Goal: Connect with others: Connect with others

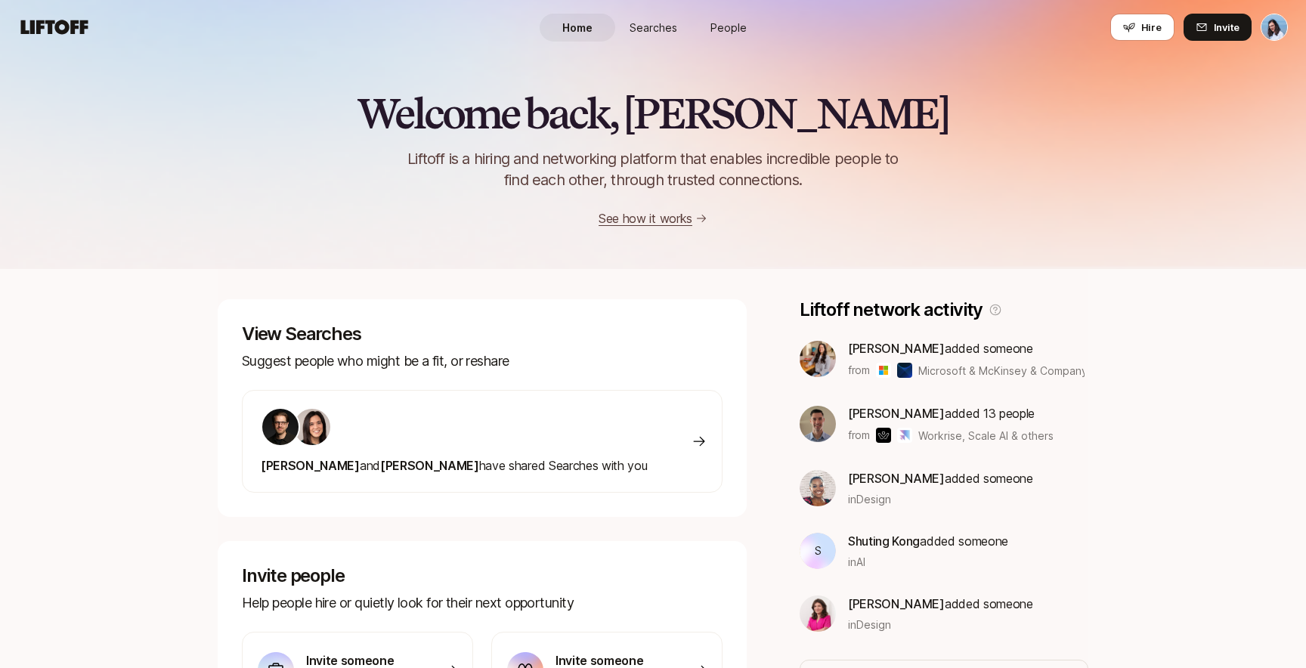
click at [745, 15] on link "People" at bounding box center [729, 28] width 76 height 28
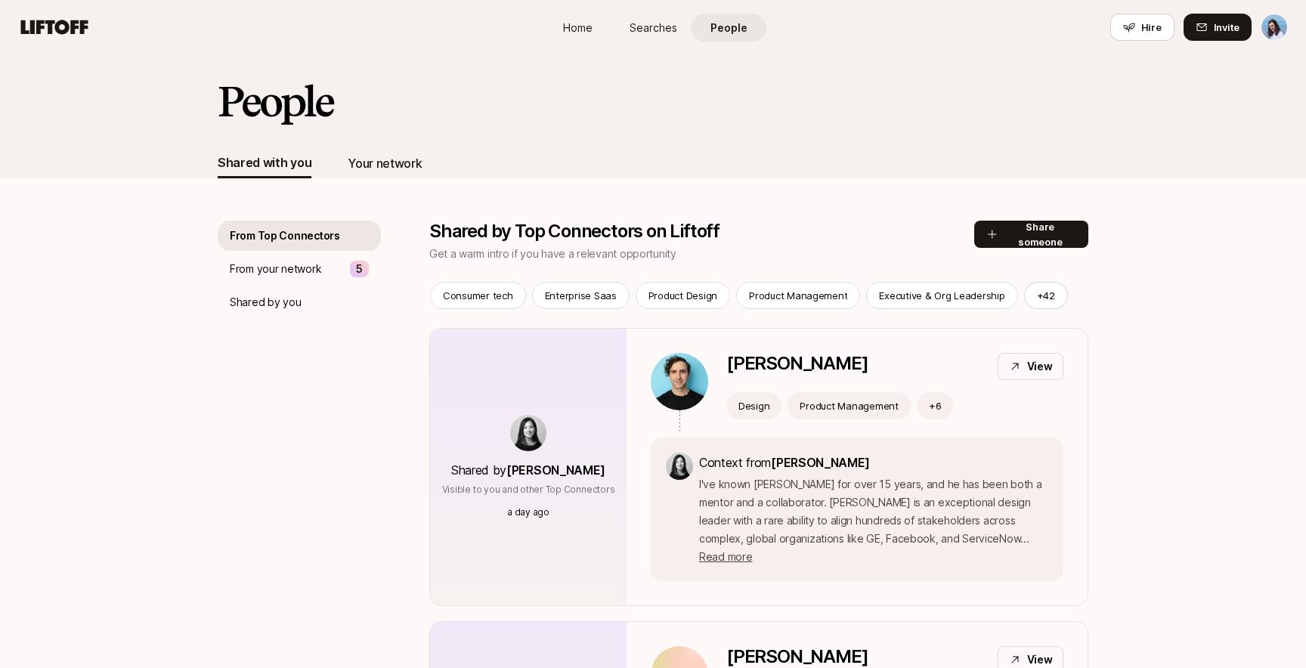
click at [376, 150] on div "Your network" at bounding box center [385, 163] width 74 height 30
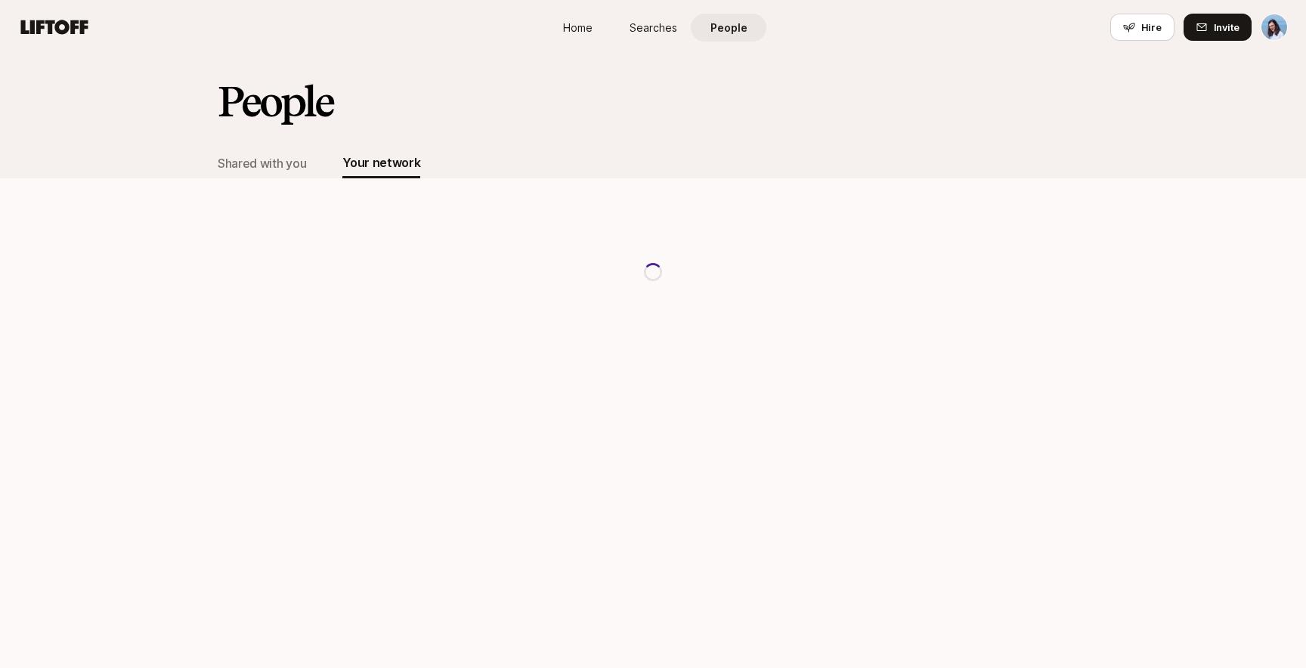
click at [313, 159] on div "Shared with you Your network" at bounding box center [319, 163] width 203 height 30
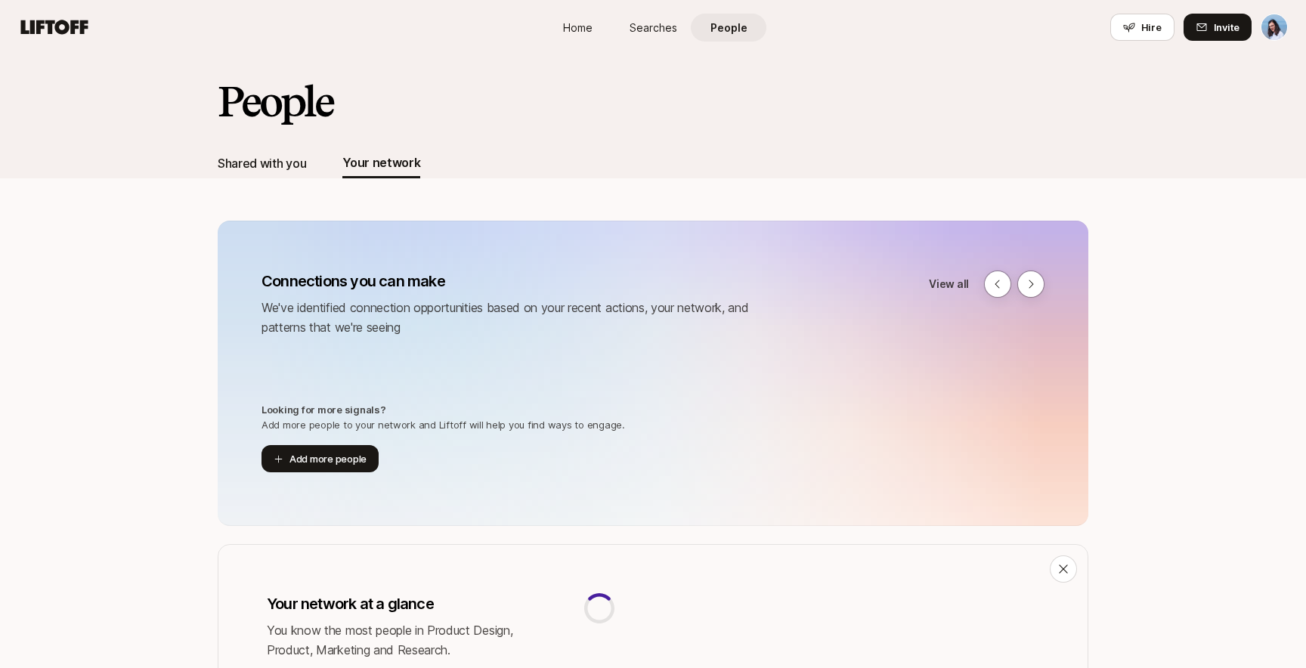
click at [298, 160] on div "Shared with you" at bounding box center [262, 163] width 88 height 20
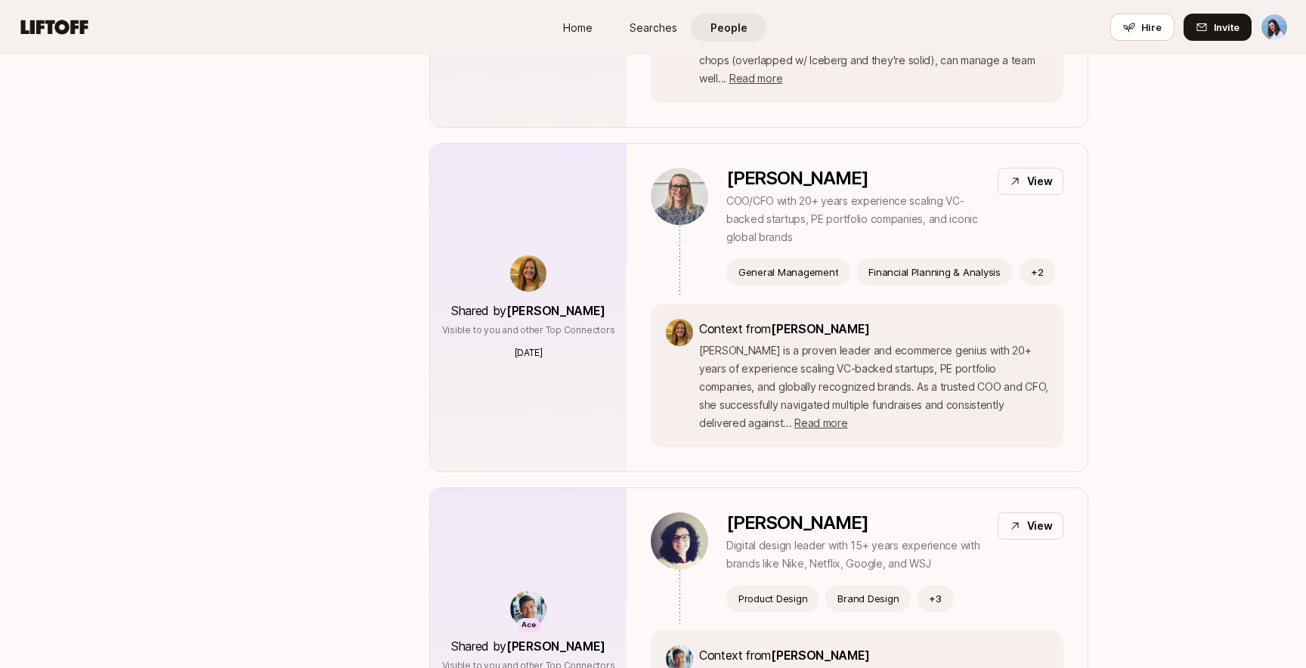
scroll to position [1409, 0]
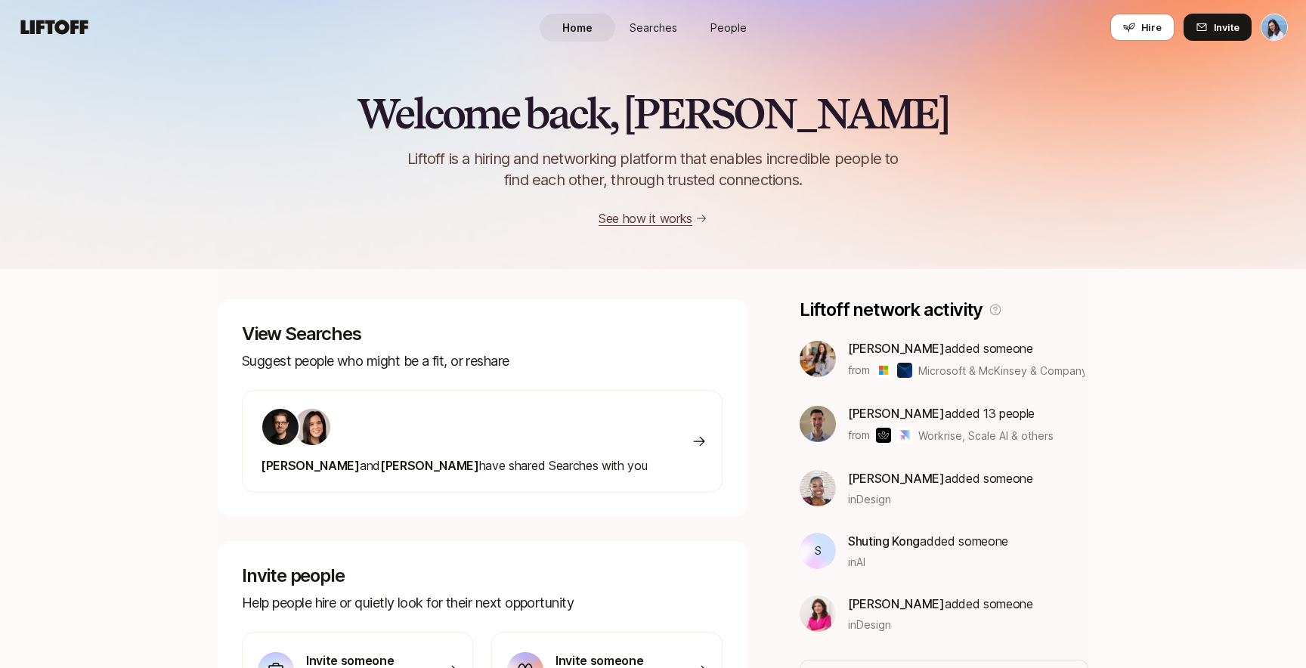
click at [707, 23] on link "People" at bounding box center [729, 28] width 76 height 28
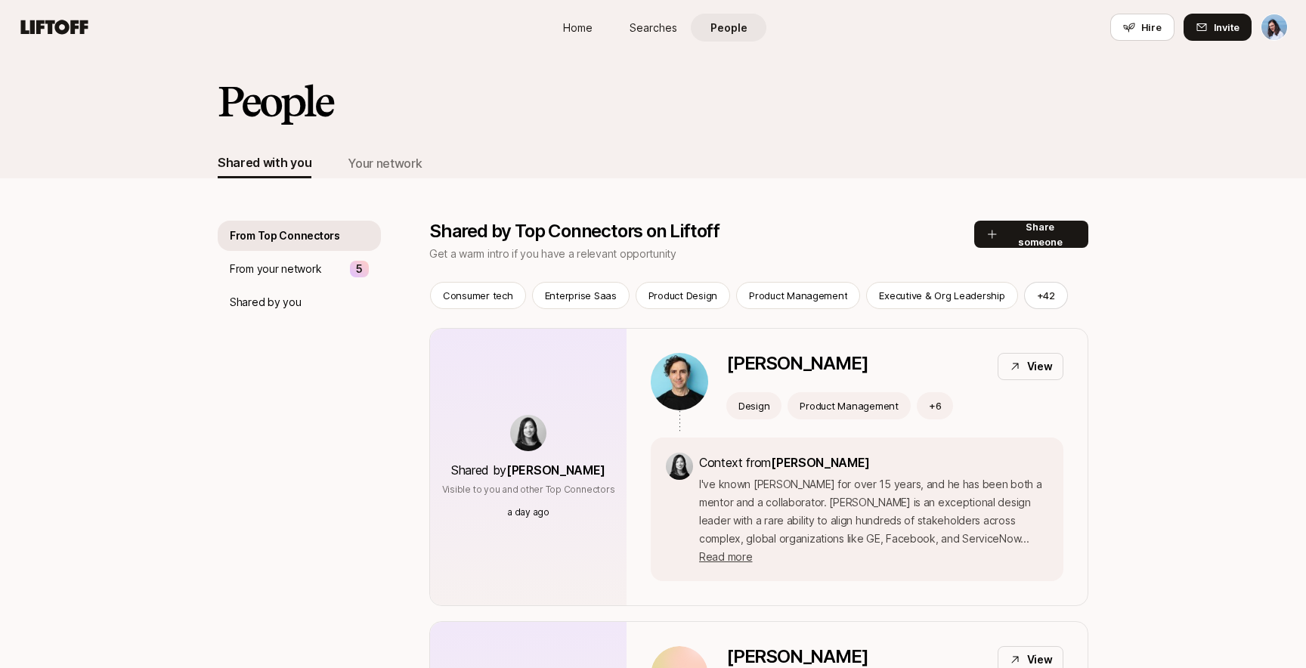
click at [575, 33] on span "Home" at bounding box center [577, 28] width 29 height 16
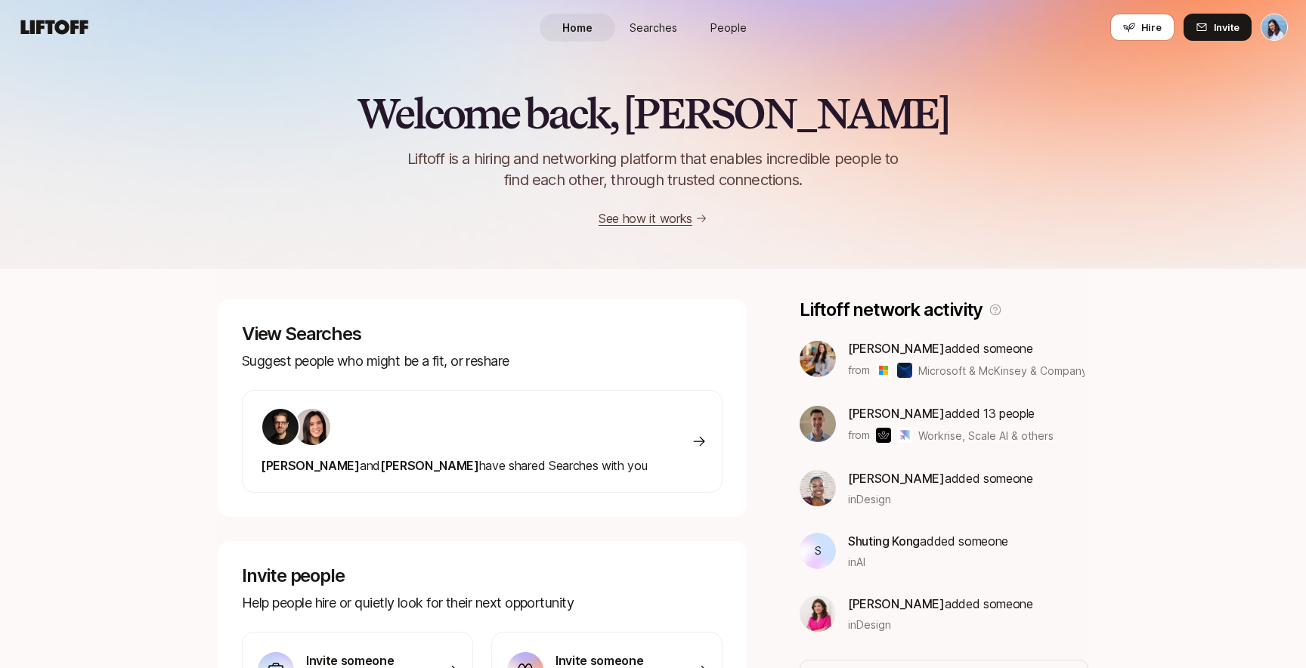
click at [735, 20] on span "People" at bounding box center [729, 28] width 36 height 16
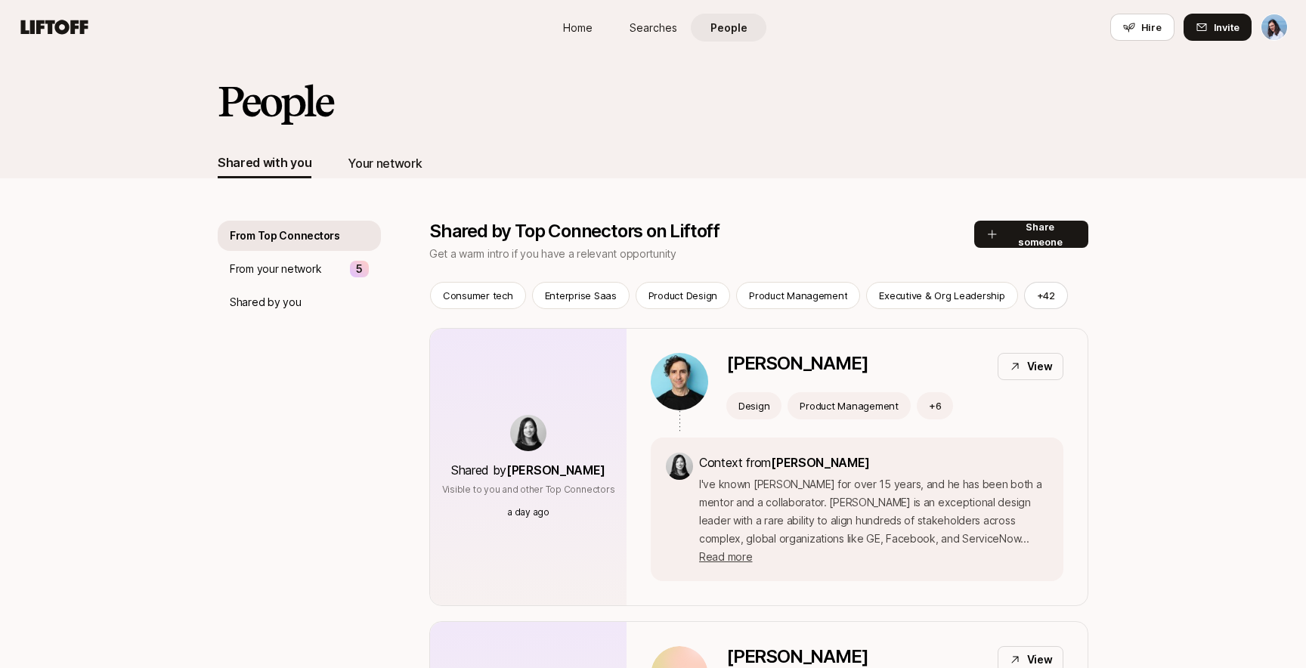
click at [373, 150] on div "Your network" at bounding box center [385, 163] width 74 height 30
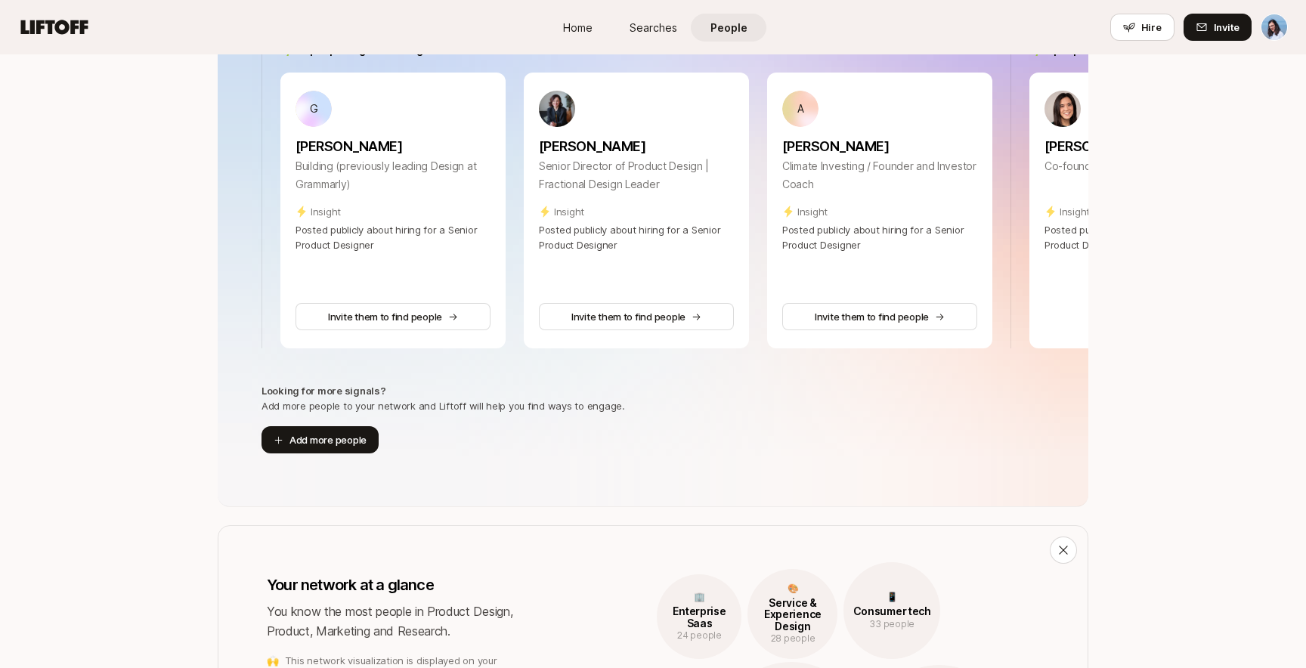
scroll to position [425, 0]
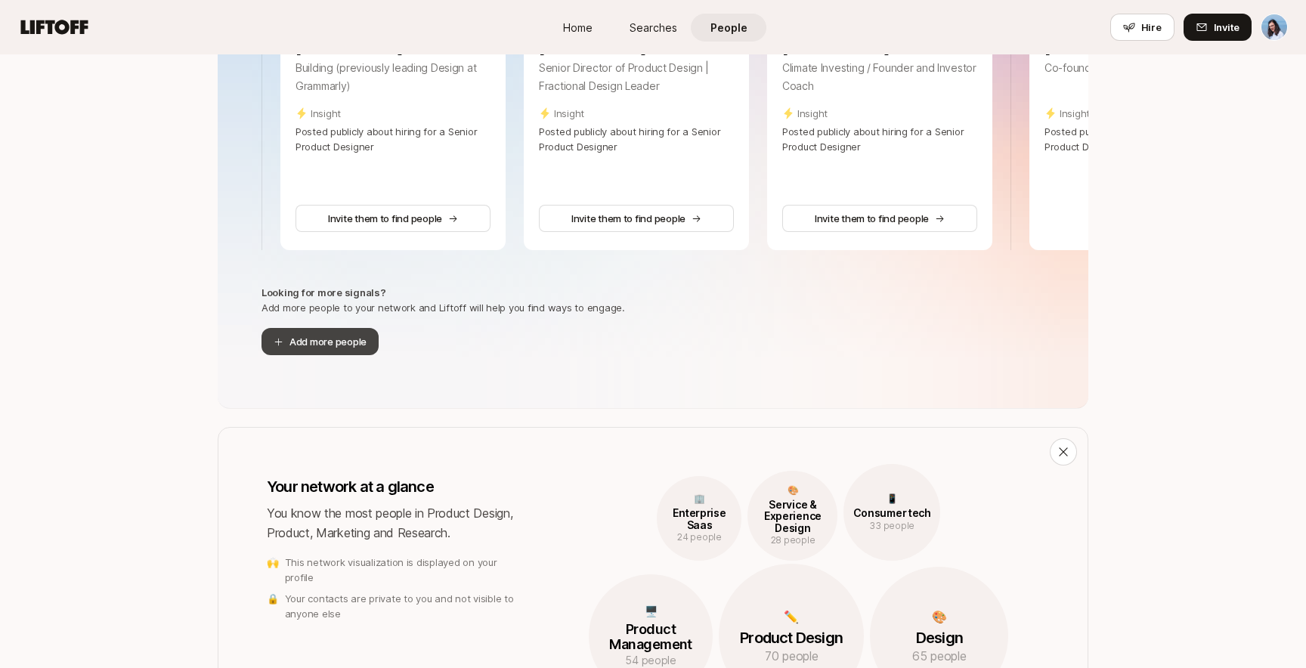
click at [311, 332] on button "Add more people" at bounding box center [320, 341] width 117 height 27
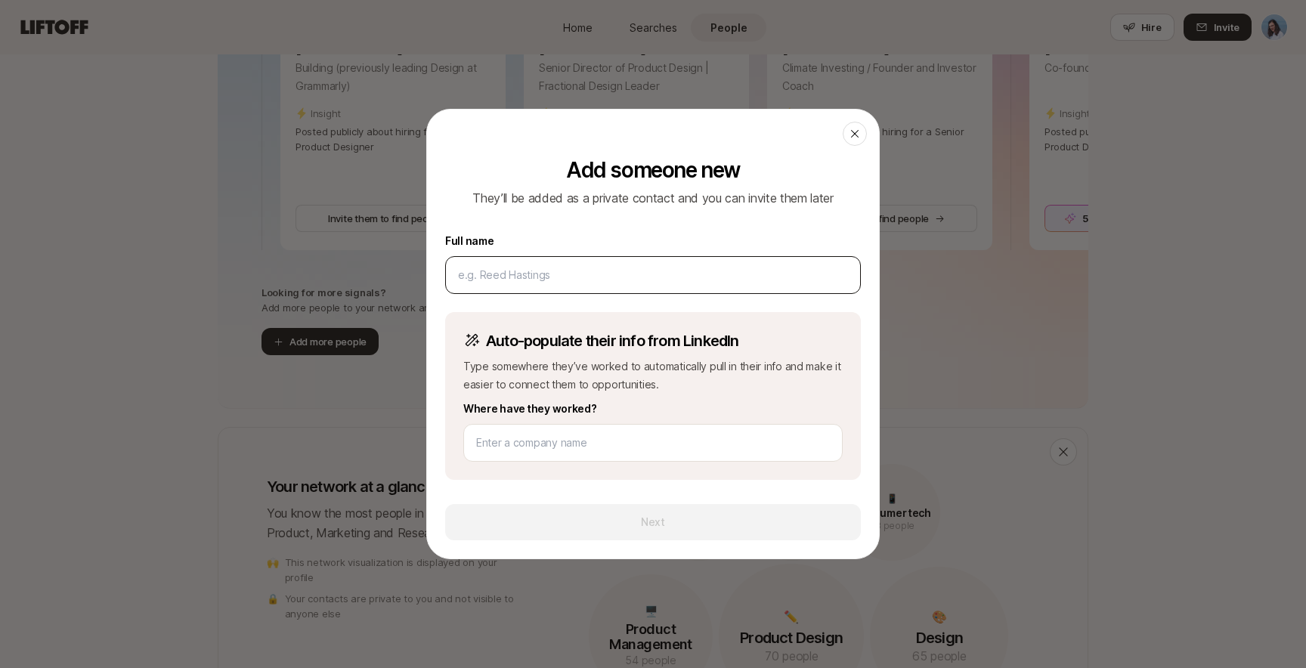
click at [549, 277] on input at bounding box center [653, 275] width 390 height 18
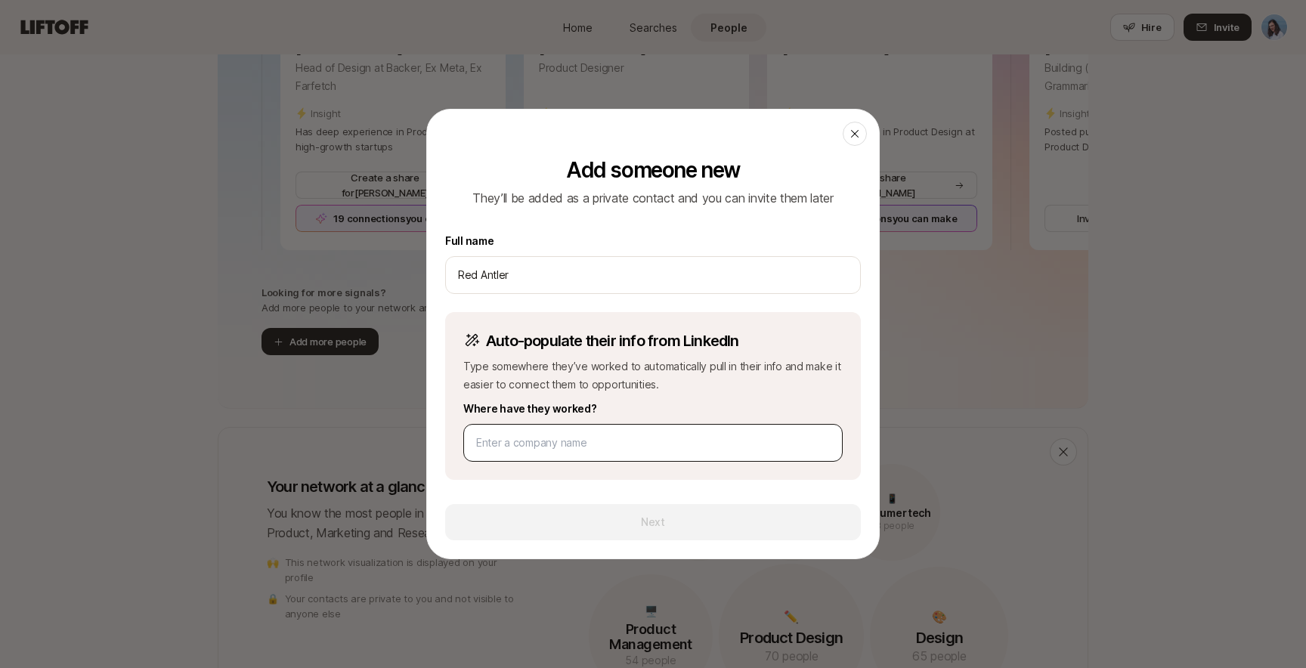
type input "Red Antler"
click at [578, 452] on div at bounding box center [652, 443] width 379 height 38
click at [606, 434] on input at bounding box center [653, 443] width 354 height 18
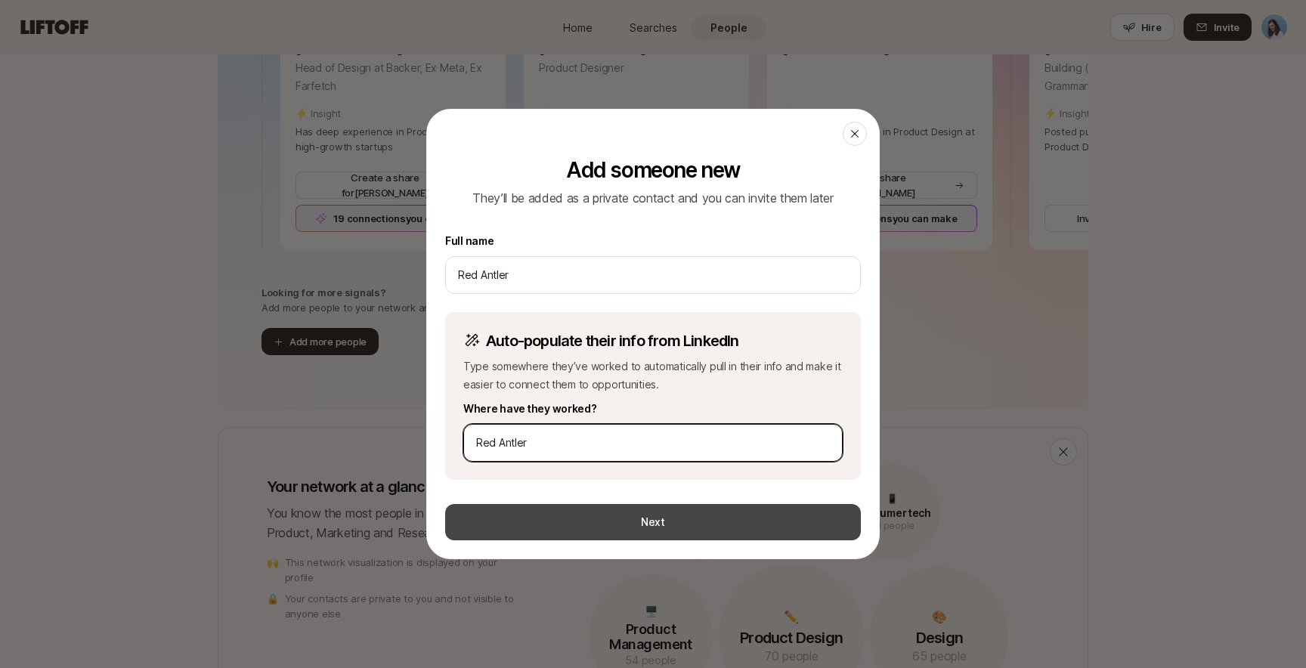
type input "Red Antler"
click at [658, 523] on button "Next" at bounding box center [653, 522] width 416 height 36
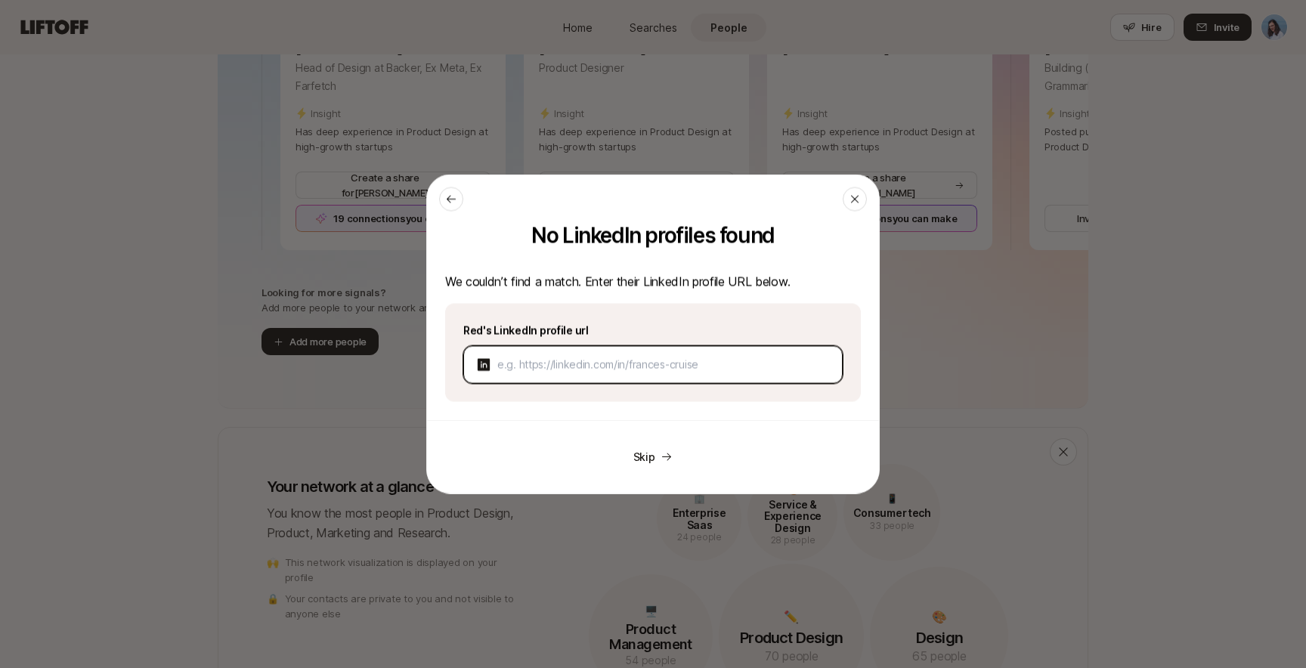
click at [572, 357] on input at bounding box center [663, 365] width 333 height 18
paste input "https://www.linkedin.com/company/red-antler/"
type input "https://www.linkedin.com/company/red-antler/"
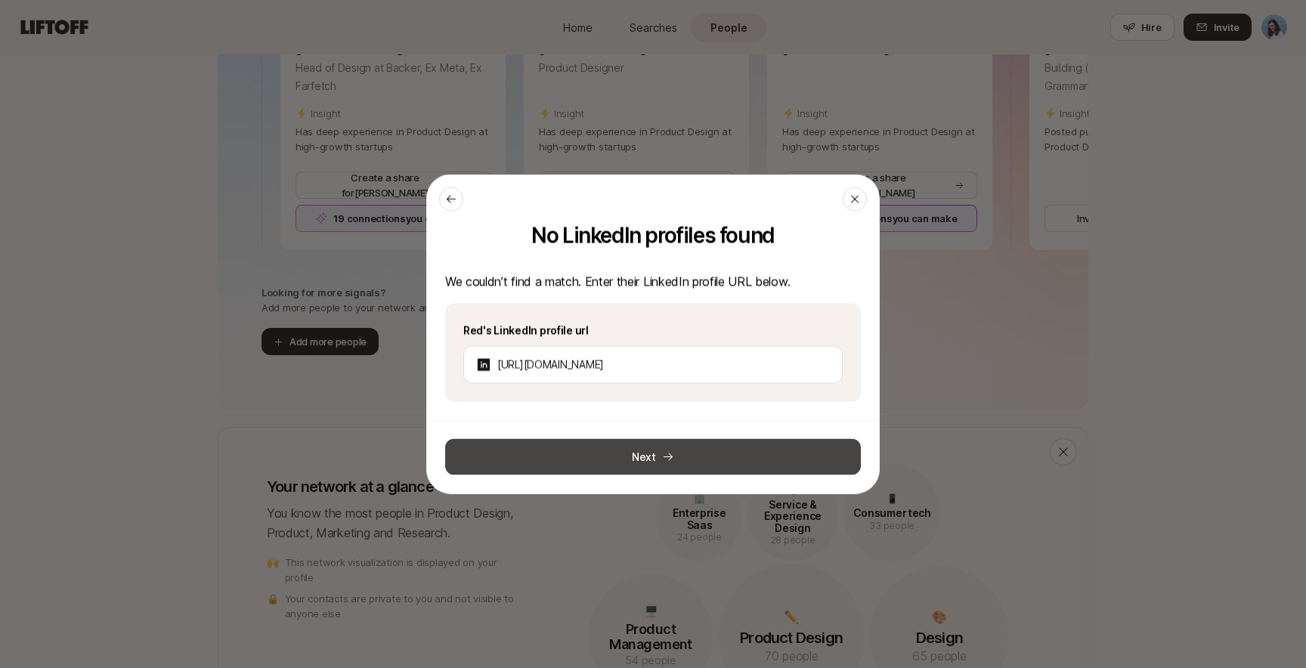
click at [672, 446] on button "Next" at bounding box center [653, 457] width 416 height 36
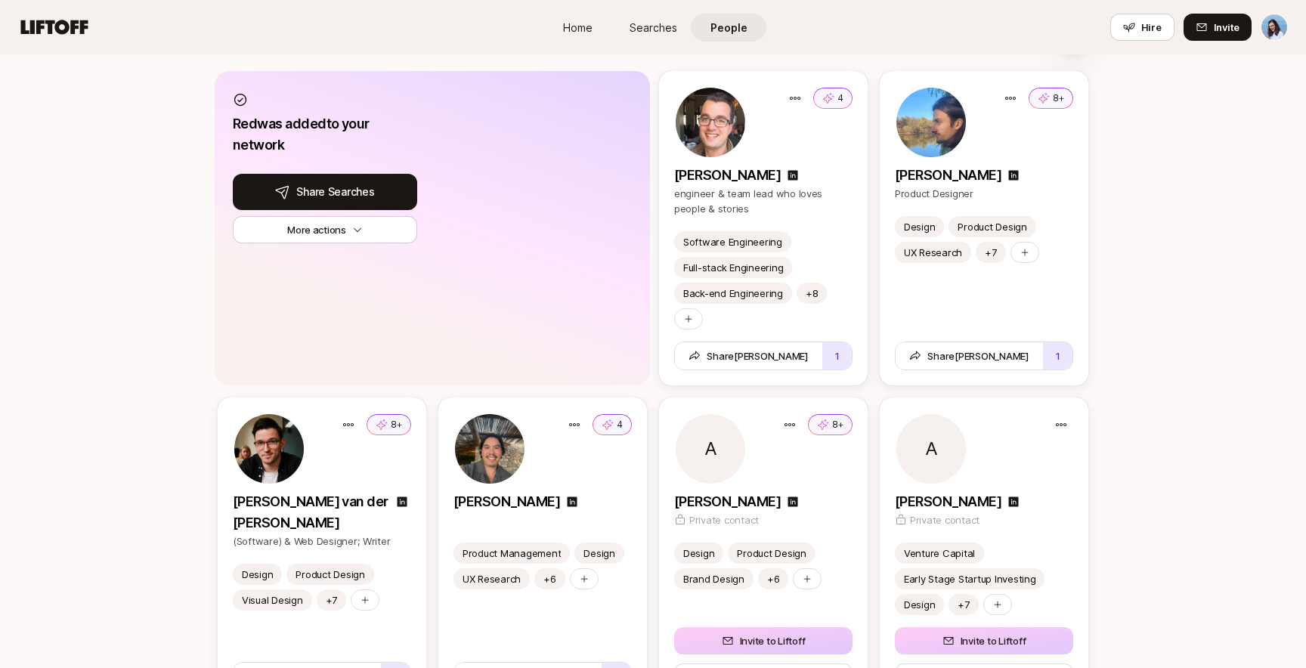
scroll to position [1963, 0]
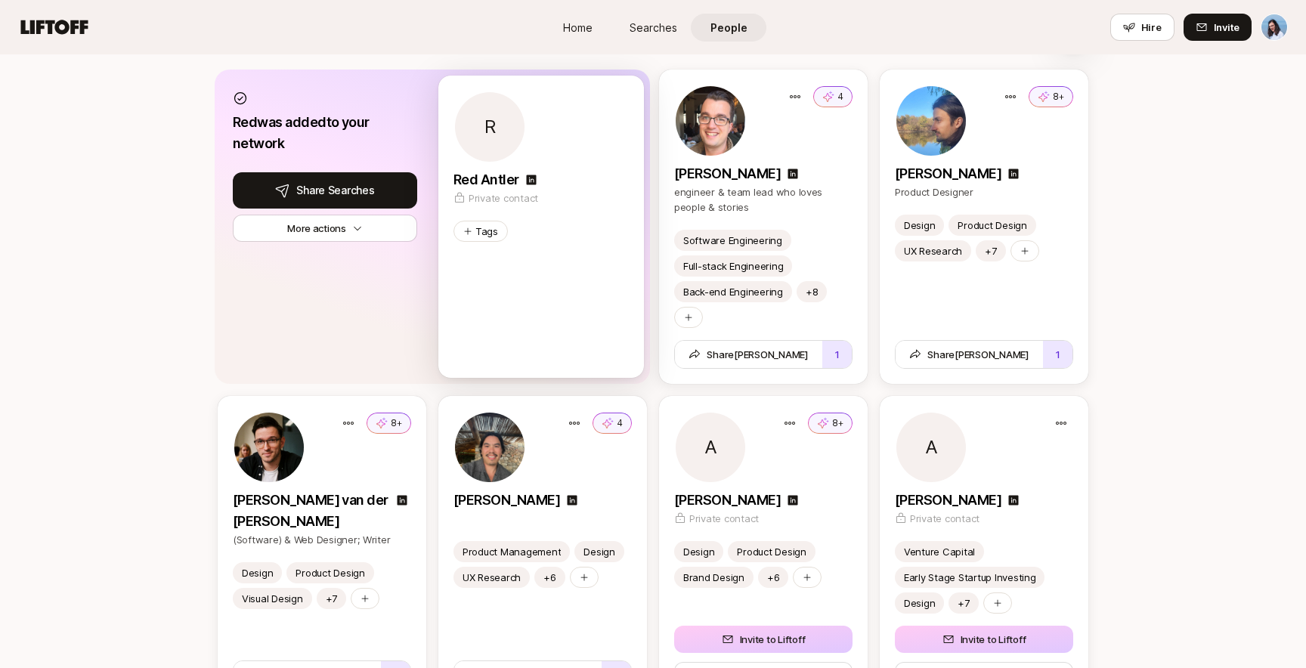
click at [597, 225] on div "Tags" at bounding box center [541, 231] width 175 height 21
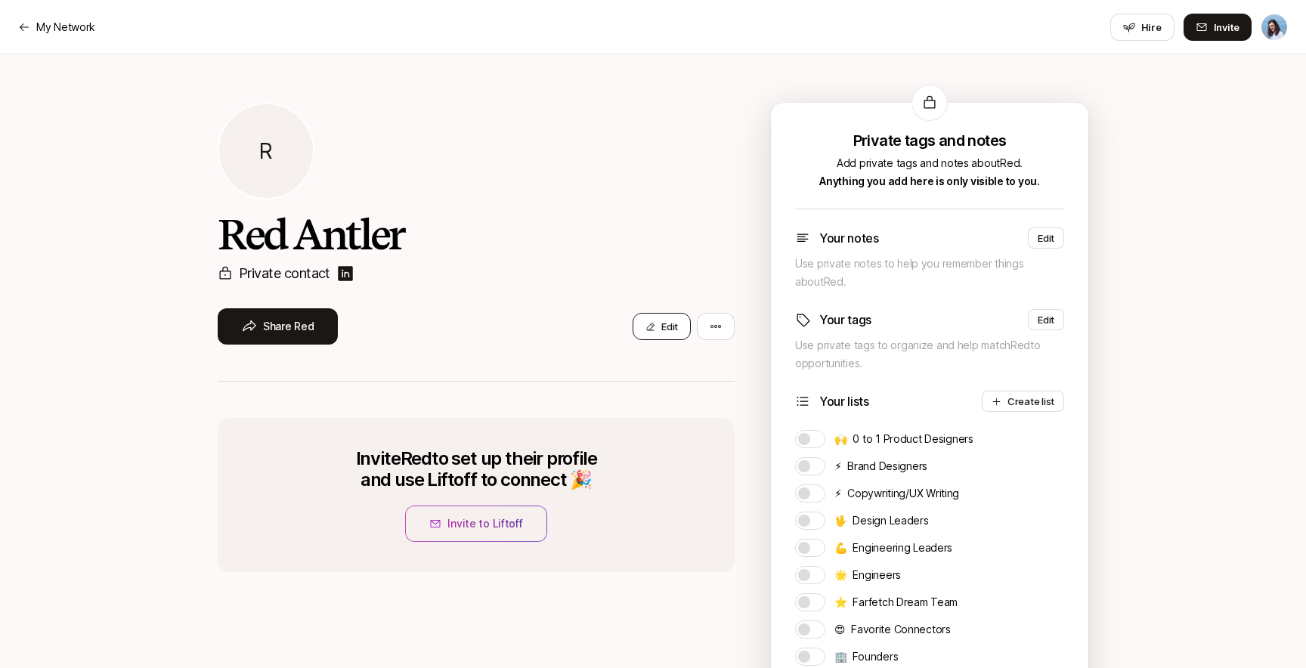
click at [677, 327] on button "Edit" at bounding box center [662, 326] width 58 height 27
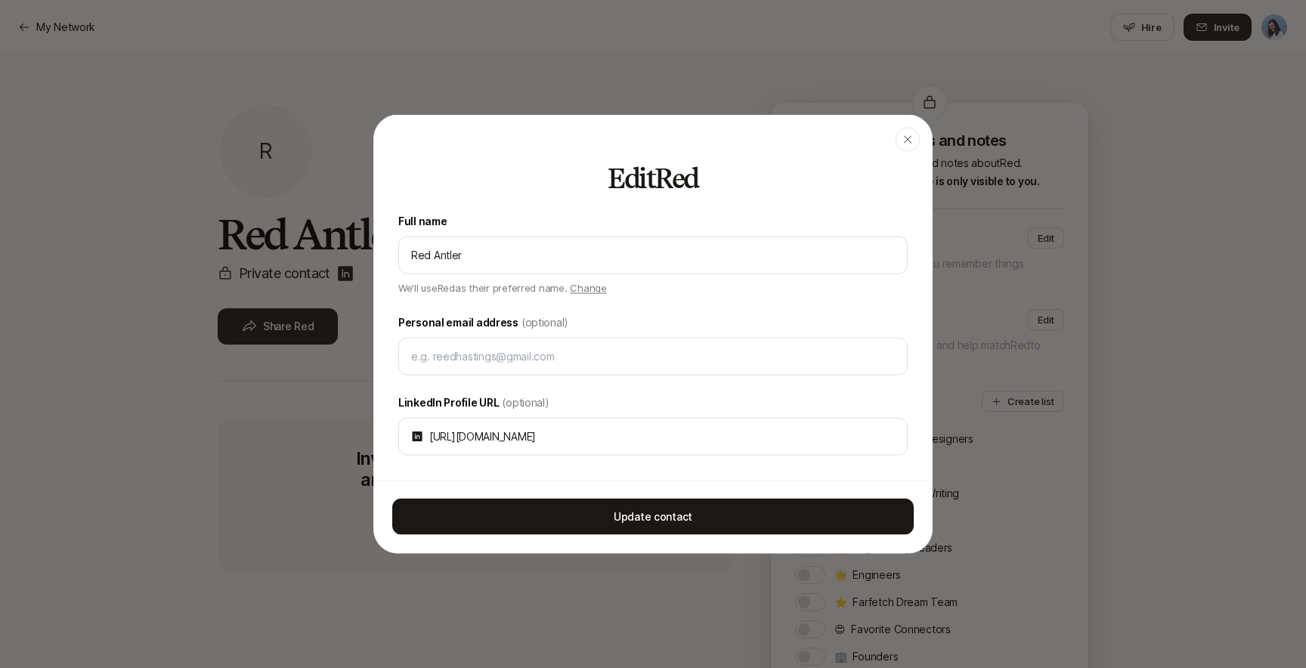
click at [576, 290] on span "Change" at bounding box center [588, 288] width 36 height 12
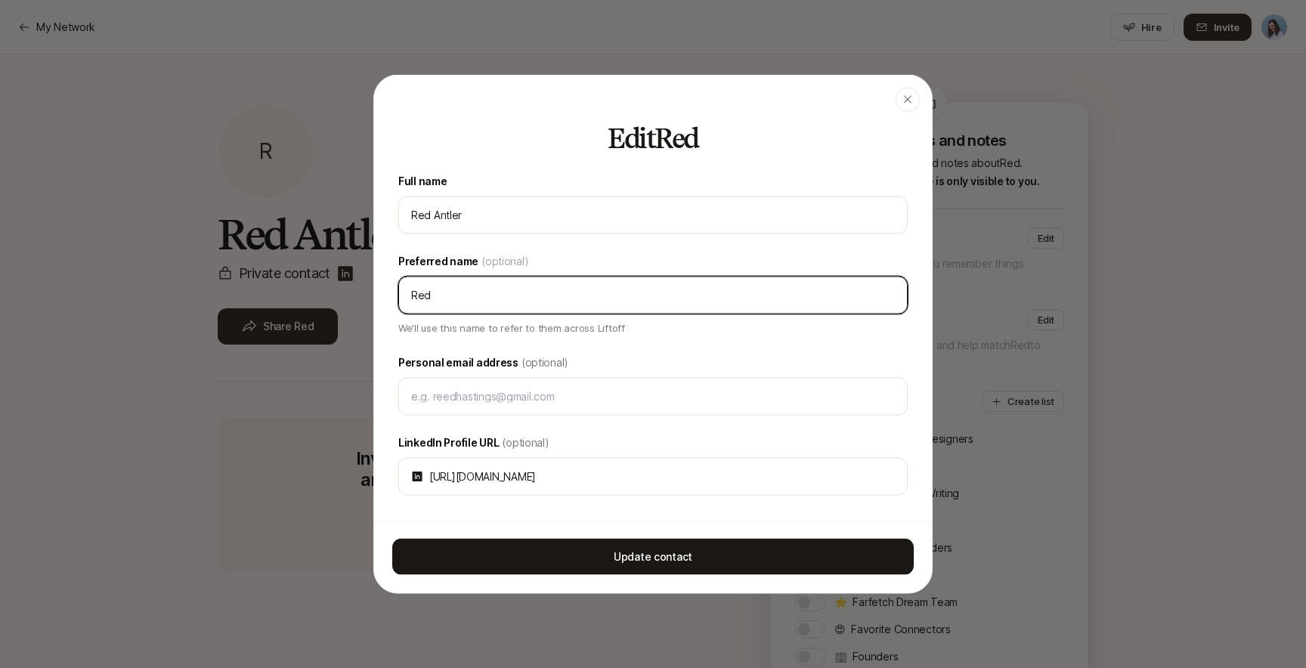
click at [519, 291] on input "Red" at bounding box center [653, 296] width 484 height 18
type input "Red Antler"
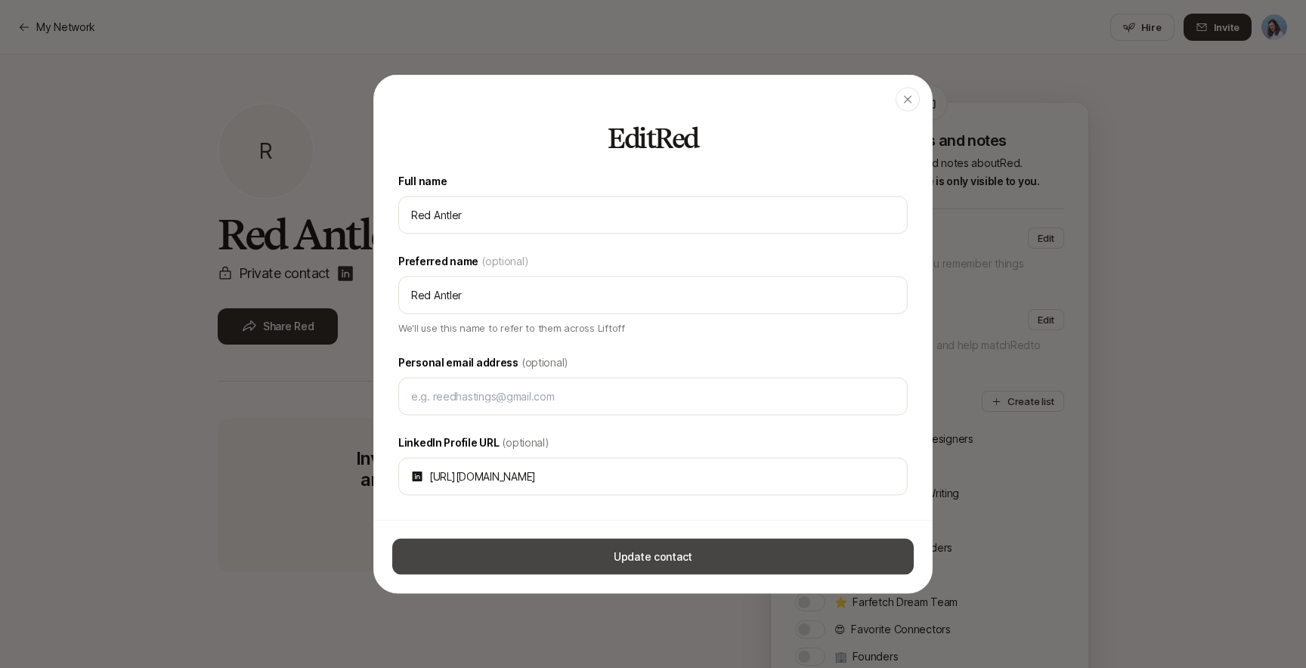
click at [660, 572] on button "Update contact" at bounding box center [653, 557] width 522 height 36
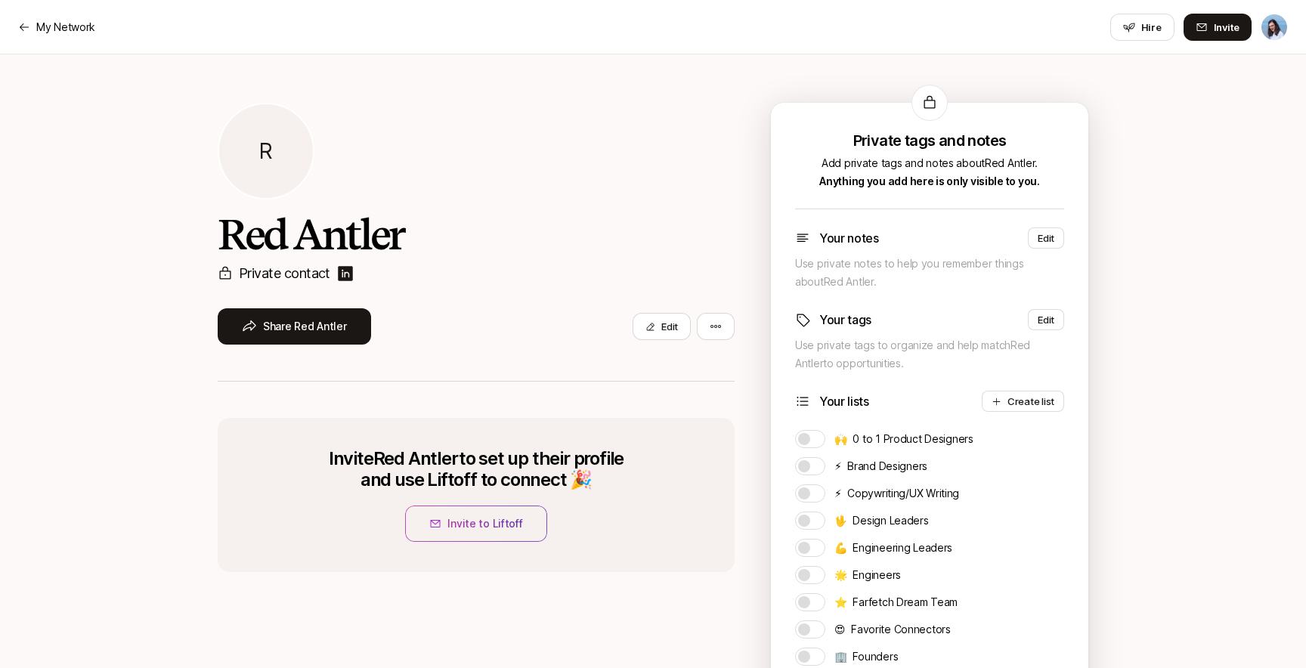
click at [131, 419] on div "R Red Antler Private contact Share Red Antler Edit Invite Red Antler to set up …" at bounding box center [653, 555] width 1306 height 1002
